Goal: Check status: Check status

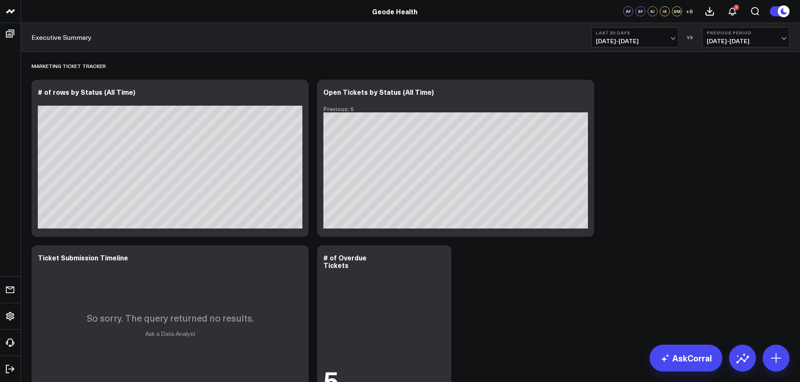
click at [659, 41] on span "[DATE] - [DATE]" at bounding box center [635, 41] width 78 height 7
click at [629, 276] on ul "[DATE] Last 7 Days Last 30 Days Last 60 Days Last 90 Days Last 365 Days Last We…" at bounding box center [634, 162] width 87 height 230
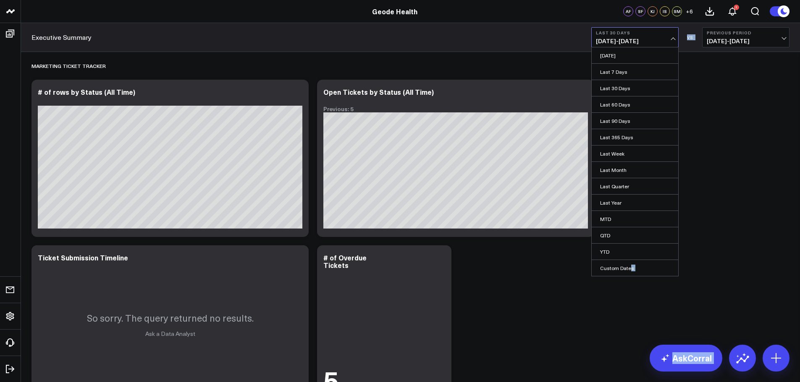
click at [629, 277] on div "Geode Health Geode Health AF SF KJ IS SM + 6 1 Executive Summary Last 30 Days […" at bounding box center [400, 229] width 800 height 458
click at [629, 269] on link "Custom Dates" at bounding box center [634, 268] width 86 height 16
select select "7"
select select "2025"
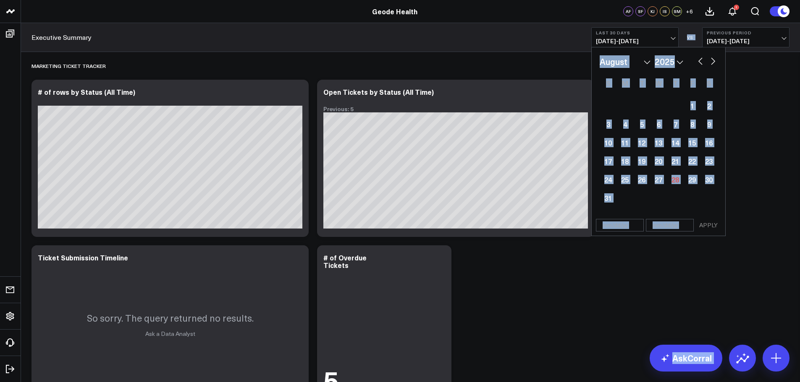
click at [660, 101] on div at bounding box center [658, 106] width 17 height 18
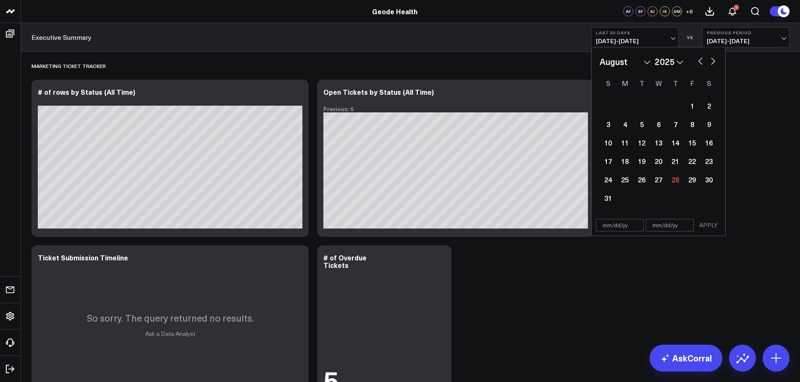
click at [700, 61] on button "button" at bounding box center [700, 60] width 8 height 10
select select "6"
select select "2025"
click at [603, 180] on div "27" at bounding box center [607, 179] width 17 height 17
type input "[DATE]"
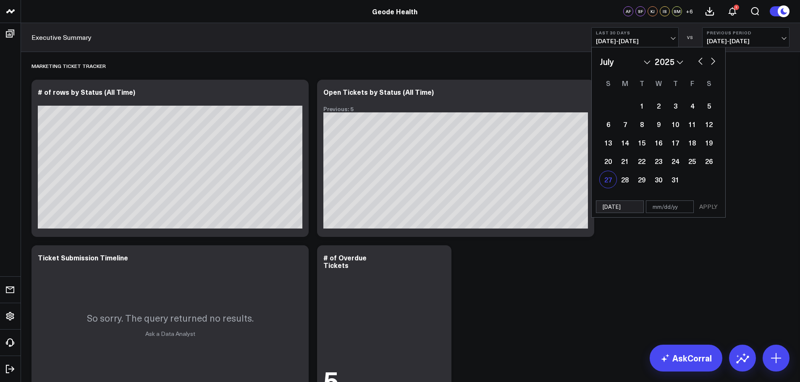
select select "6"
select select "2025"
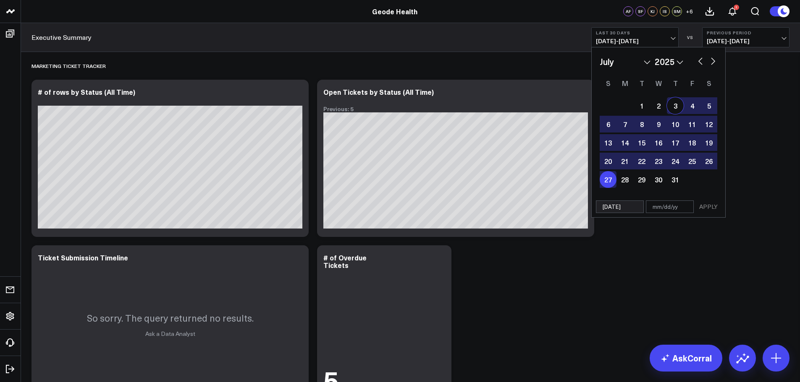
click at [714, 62] on button "button" at bounding box center [713, 60] width 8 height 10
select select "7"
select select "2025"
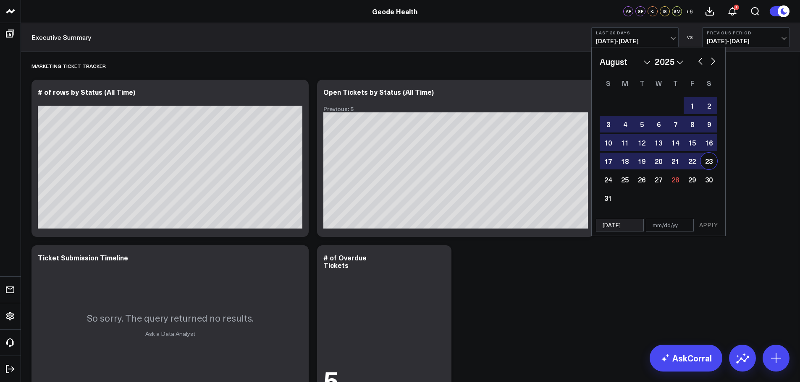
click at [709, 162] on div "23" at bounding box center [708, 161] width 17 height 17
type input "[DATE]"
select select "7"
select select "2025"
click at [711, 221] on button "APPLY" at bounding box center [708, 225] width 25 height 13
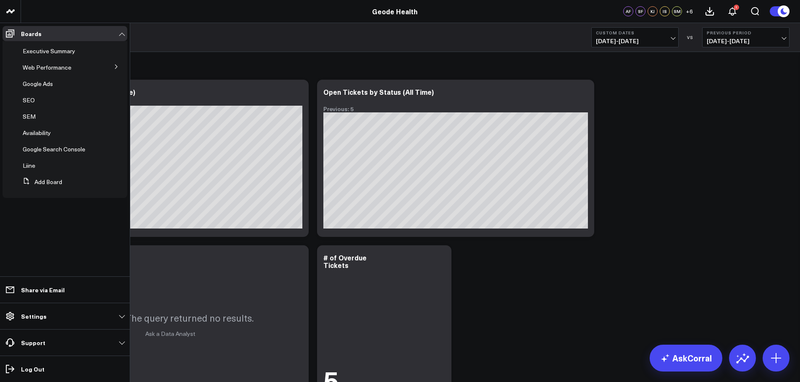
click at [116, 67] on icon at bounding box center [116, 66] width 5 height 5
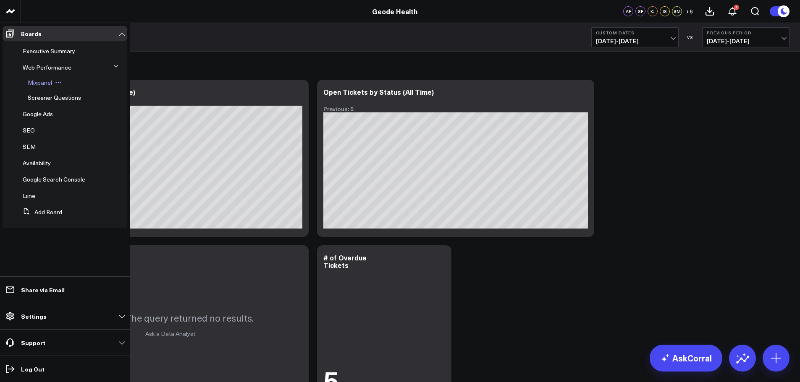
click at [39, 82] on span "Mixpanel" at bounding box center [40, 82] width 24 height 8
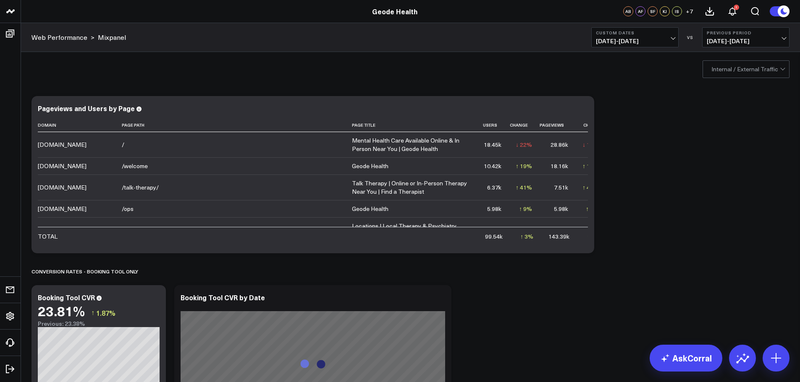
click at [719, 69] on div at bounding box center [745, 69] width 68 height 17
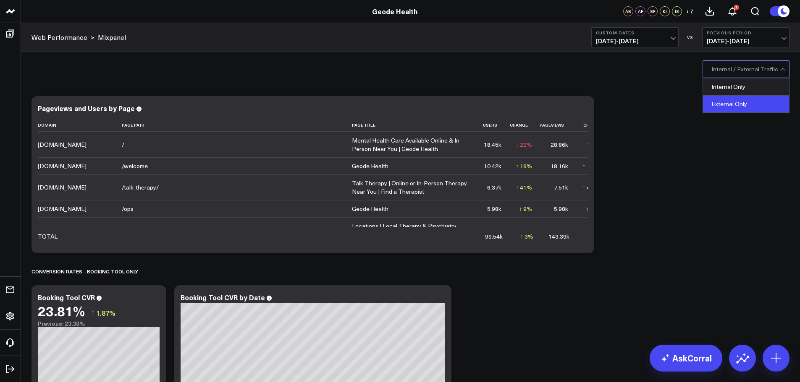
click at [746, 104] on div "External Only" at bounding box center [746, 104] width 86 height 17
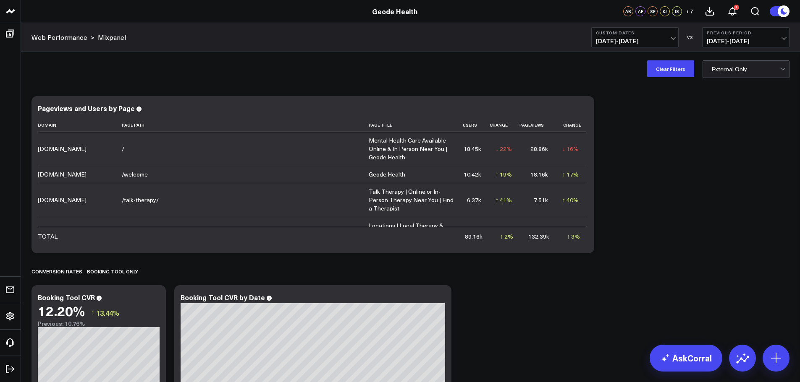
drag, startPoint x: 742, startPoint y: 71, endPoint x: 758, endPoint y: 68, distance: 16.6
click at [742, 71] on div at bounding box center [745, 69] width 68 height 17
click at [528, 31] on div "Web Performance > Mixpanel Custom Dates [DATE] - [DATE] VS Previous Period [DAT…" at bounding box center [410, 37] width 779 height 29
